Goal: Obtain resource: Download file/media

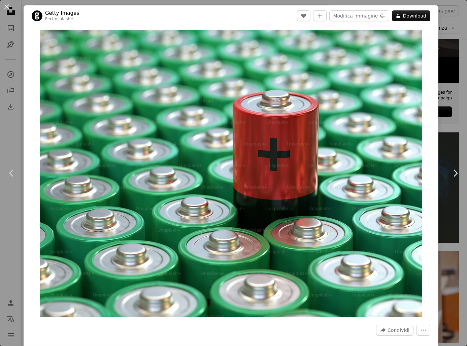
scroll to position [0, 186]
click at [322, 1] on div "An X shape Chevron left Chevron right Getty Images Per Unsplash+ A heart A plus…" at bounding box center [233, 173] width 467 height 346
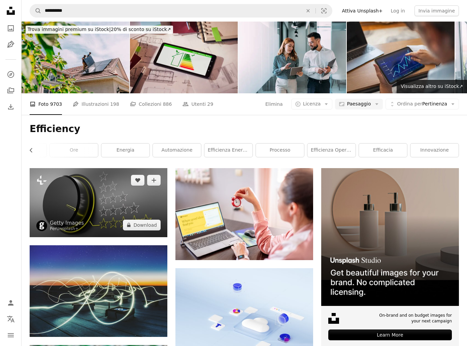
click at [109, 201] on img at bounding box center [99, 202] width 138 height 69
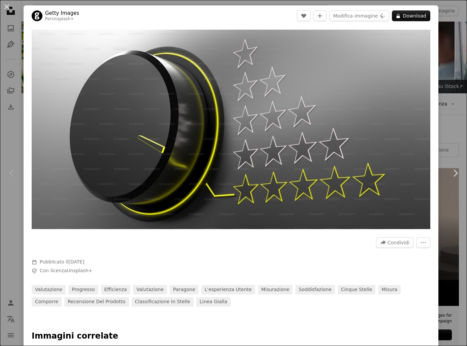
click at [450, 115] on div "An X shape Chevron left Chevron right Getty Images Per Unsplash+ A heart A plus…" at bounding box center [233, 173] width 467 height 346
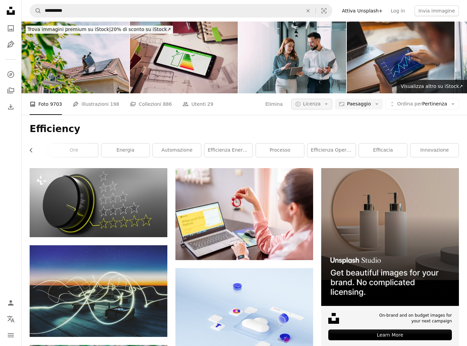
click at [321, 104] on span "Licenza" at bounding box center [312, 103] width 18 height 5
click at [313, 155] on span "Gratuita" at bounding box center [328, 158] width 41 height 7
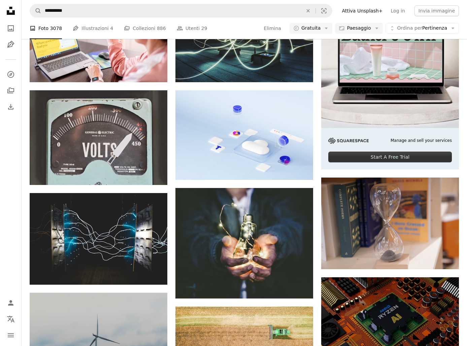
scroll to position [80, 0]
